Goal: Task Accomplishment & Management: Manage account settings

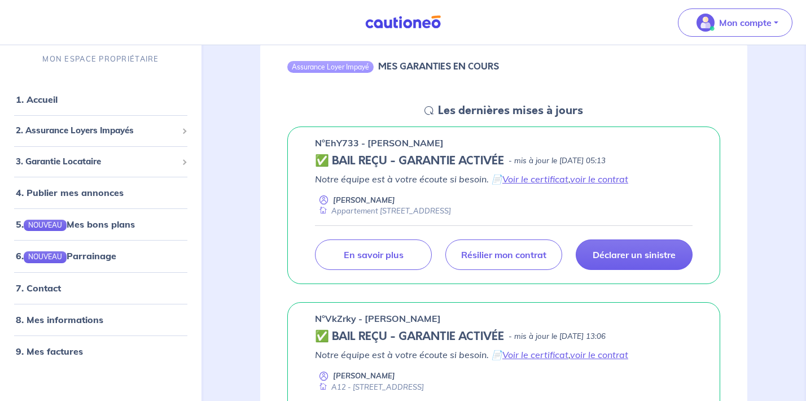
scroll to position [121, 0]
click at [179, 125] on div "2. Assurance Loyers Impayés" at bounding box center [101, 131] width 192 height 22
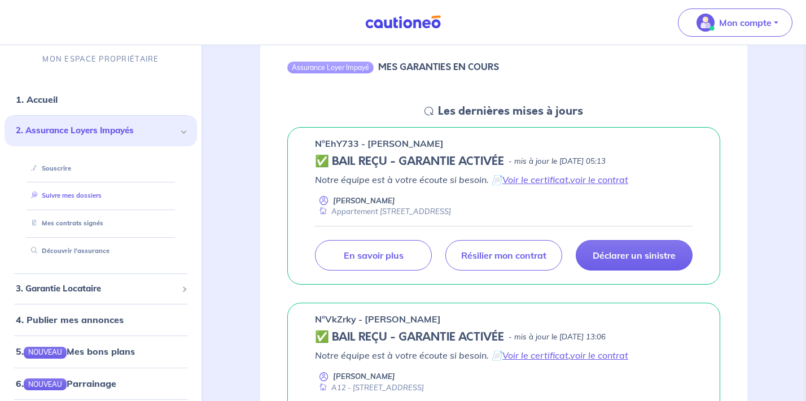
click at [63, 193] on link "Suivre mes dossiers" at bounding box center [64, 195] width 75 height 8
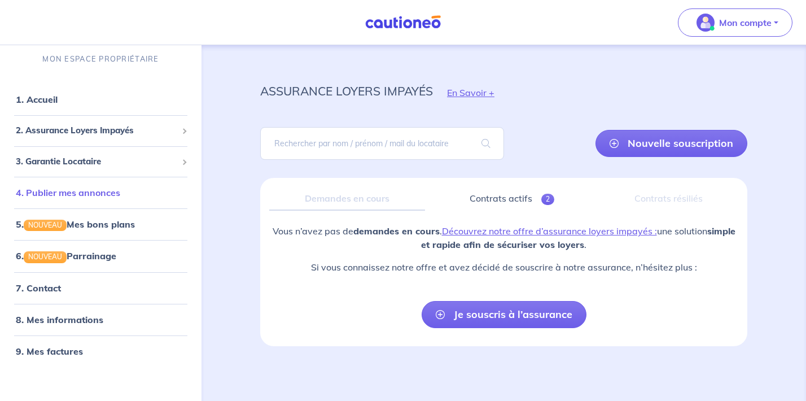
scroll to position [5, 0]
click at [89, 130] on span "2. Assurance Loyers Impayés" at bounding box center [96, 130] width 161 height 13
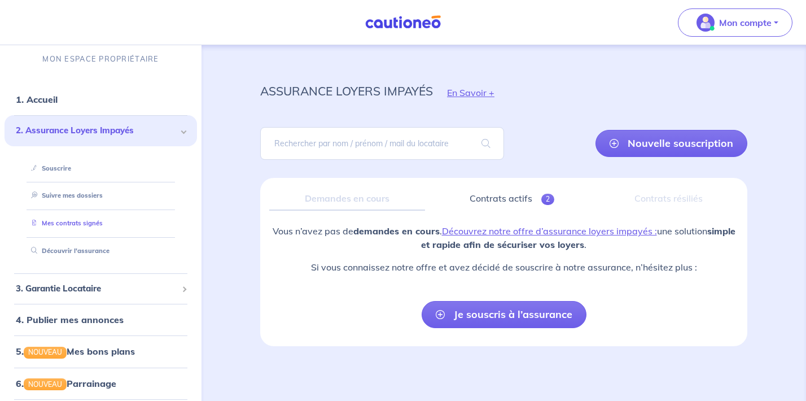
click at [74, 223] on link "Mes contrats signés" at bounding box center [65, 223] width 76 height 8
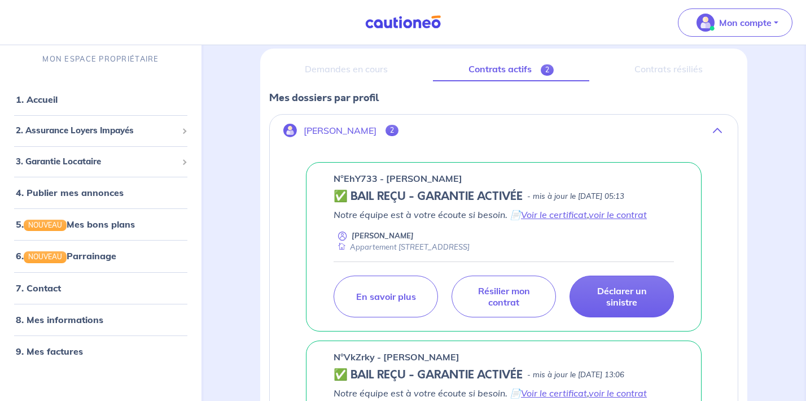
scroll to position [134, 0]
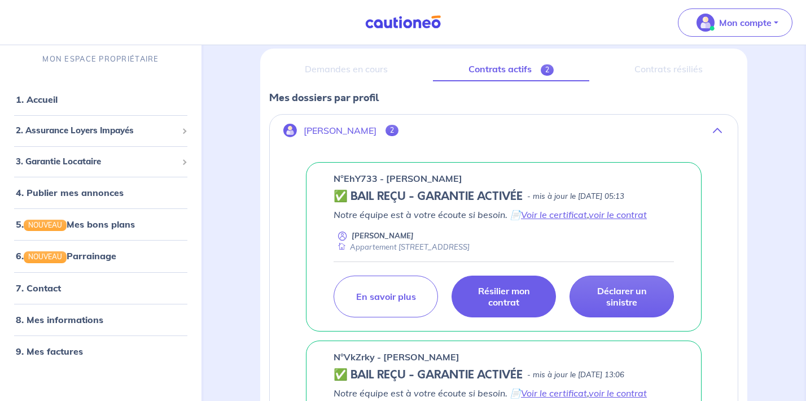
click at [503, 291] on p "Résilier mon contrat" at bounding box center [504, 296] width 76 height 23
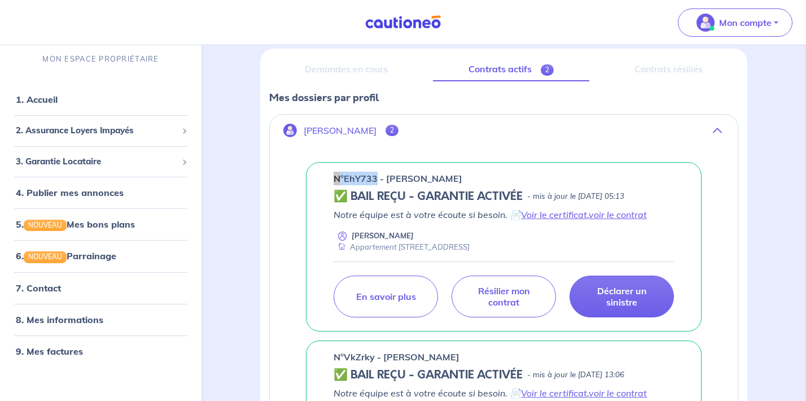
drag, startPoint x: 331, startPoint y: 178, endPoint x: 380, endPoint y: 178, distance: 49.1
click at [380, 178] on div "n°EhY733 - [PERSON_NAME] ✅ BAIL REÇU - GARANTIE ACTIVÉE - mis à jour le [DATE] …" at bounding box center [504, 246] width 396 height 169
copy p "n°EhY733"
